Goal: Transaction & Acquisition: Register for event/course

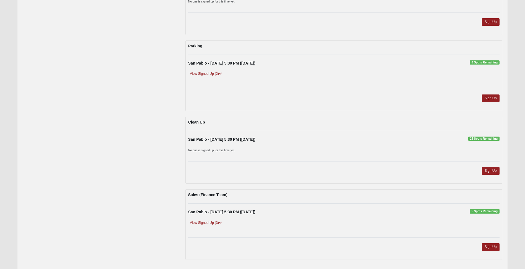
scroll to position [274, 0]
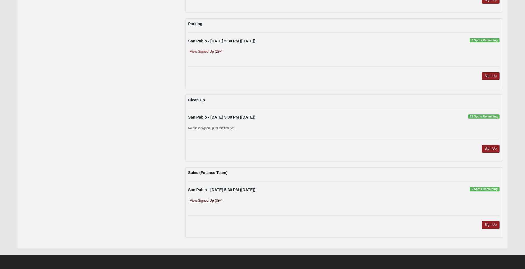
click at [209, 199] on link "View Signed Up (3)" at bounding box center [205, 200] width 35 height 6
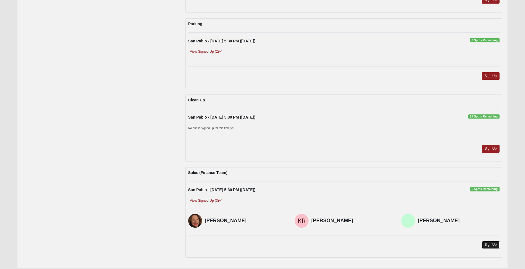
click at [490, 244] on link "Sign Up" at bounding box center [490, 244] width 18 height 7
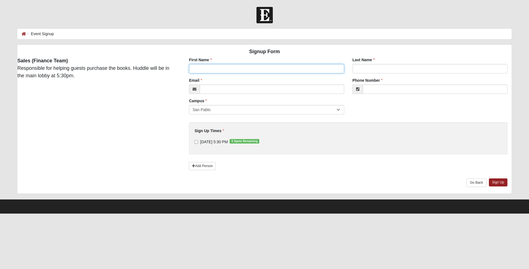
click at [229, 72] on input "First Name" at bounding box center [266, 68] width 155 height 9
type input "[PERSON_NAME]"
type input "Wise"
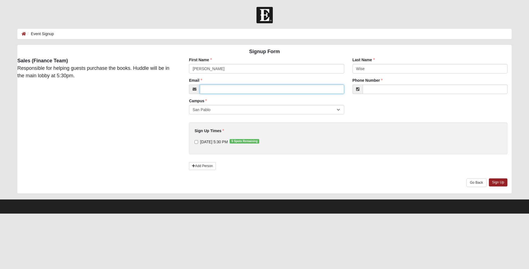
click at [220, 90] on input "Email" at bounding box center [272, 88] width 144 height 9
type input "[EMAIL_ADDRESS][DOMAIN_NAME]"
click at [418, 86] on input "Phone Number" at bounding box center [435, 88] width 145 height 9
type input "[PHONE_NUMBER]"
click at [399, 102] on div "First Name Nikki First Name is required. Last Name Wise Last Name is required. …" at bounding box center [348, 125] width 335 height 136
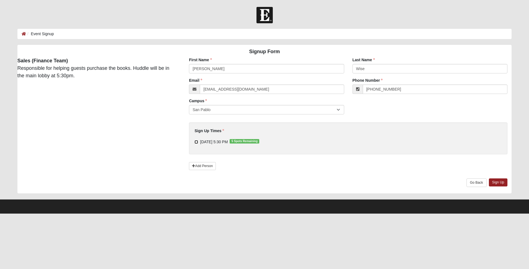
click at [197, 142] on input "10/6/2025 5:30 PM 5 Spots Remaining" at bounding box center [196, 142] width 4 height 4
checkbox input "true"
click at [503, 180] on link "Sign Up" at bounding box center [498, 182] width 19 height 8
